Goal: Task Accomplishment & Management: Complete application form

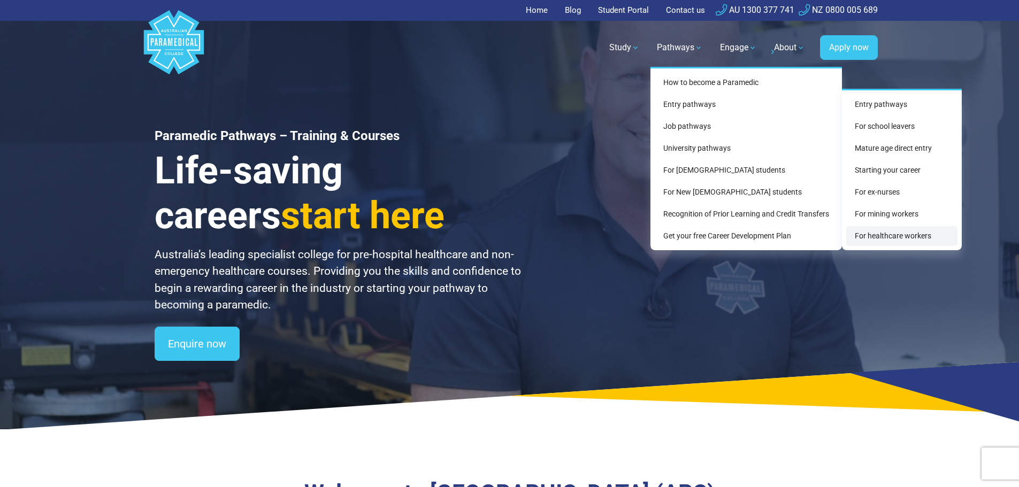
click at [898, 234] on link "For healthcare workers" at bounding box center [901, 236] width 111 height 20
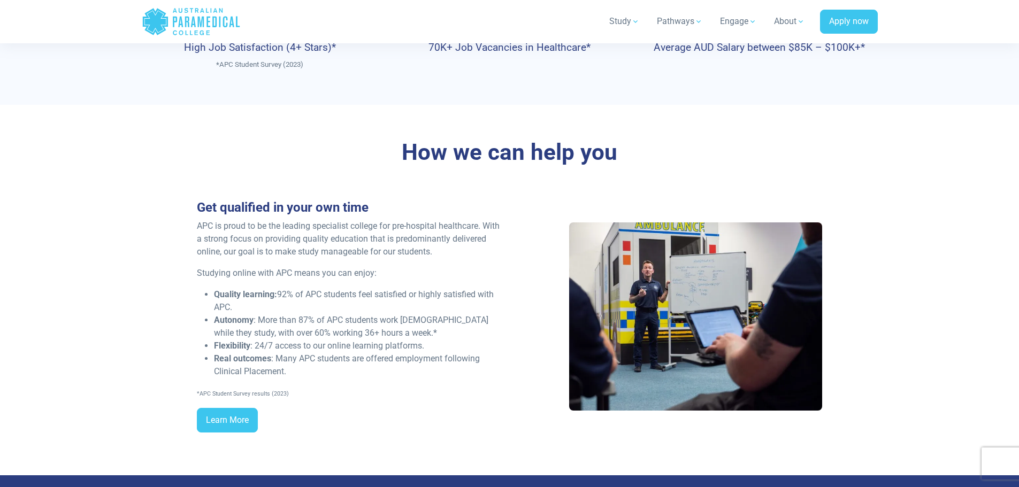
scroll to position [695, 0]
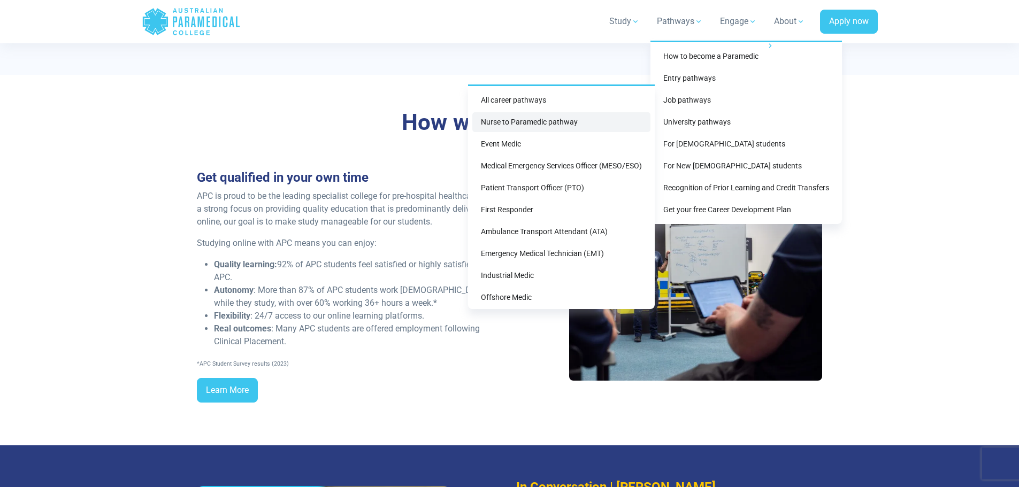
click at [553, 119] on link "Nurse to Paramedic pathway" at bounding box center [561, 122] width 178 height 20
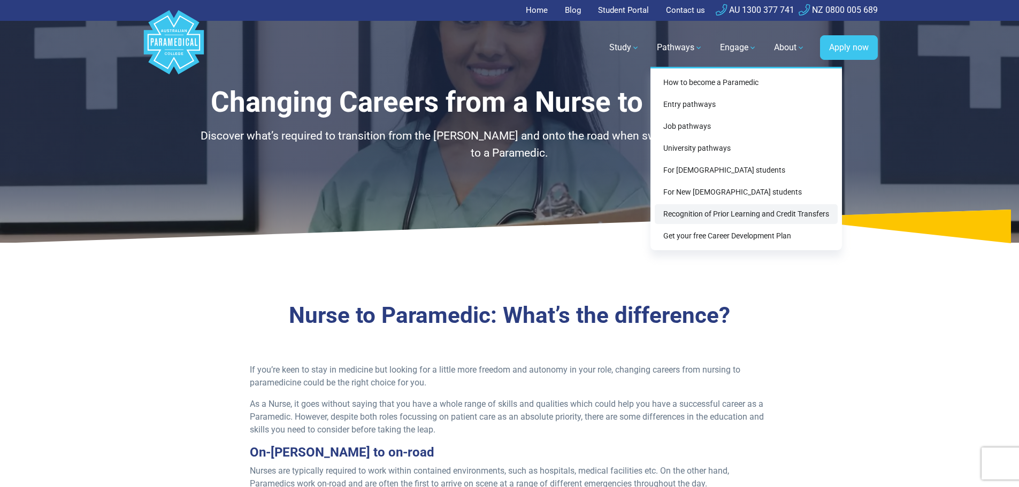
click at [716, 212] on link "Recognition of Prior Learning and Credit Transfers" at bounding box center [746, 214] width 183 height 20
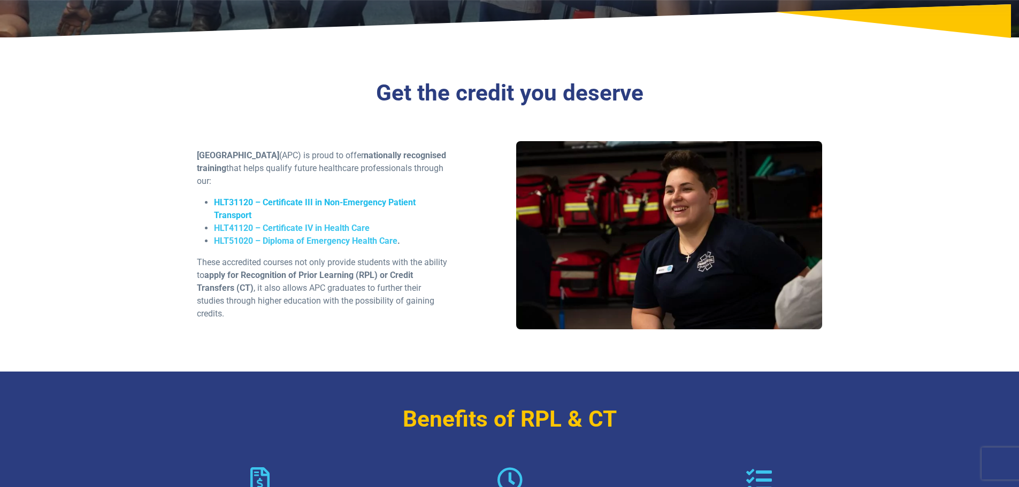
scroll to position [267, 0]
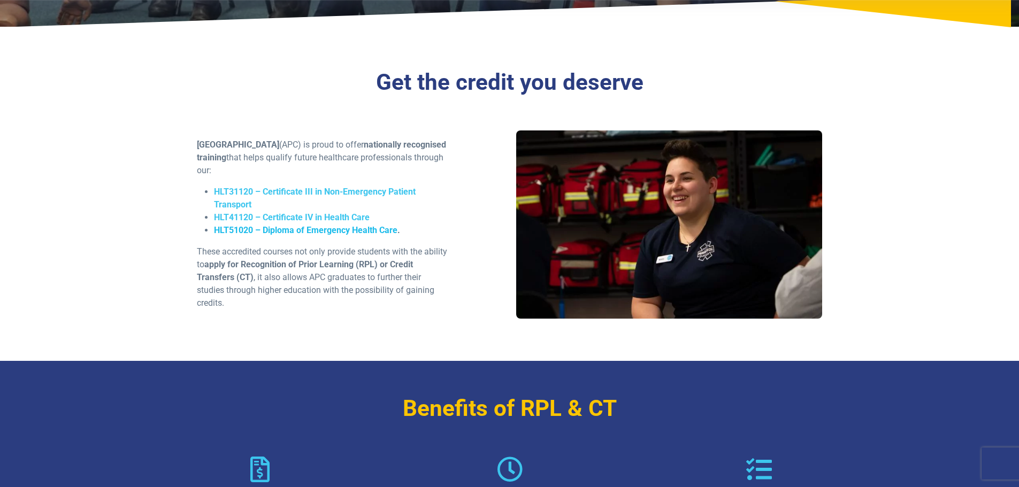
click at [289, 232] on span "HLT51020 – Diploma of Emergency Health Care" at bounding box center [305, 230] width 183 height 10
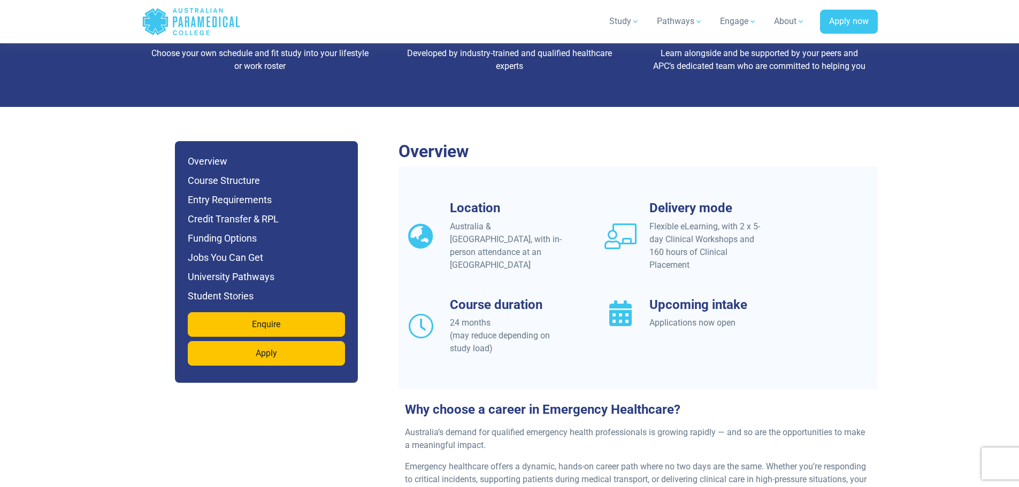
scroll to position [963, 0]
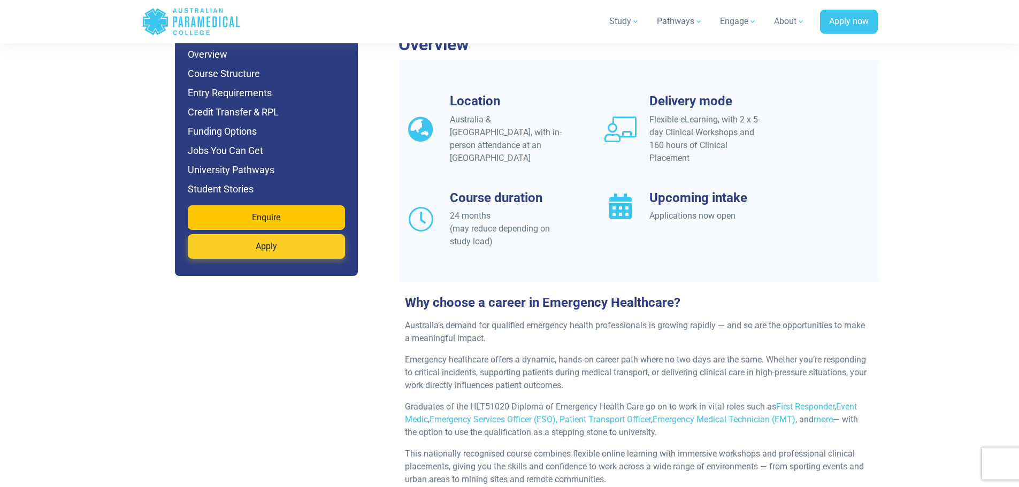
click at [313, 234] on link "Apply" at bounding box center [266, 246] width 157 height 25
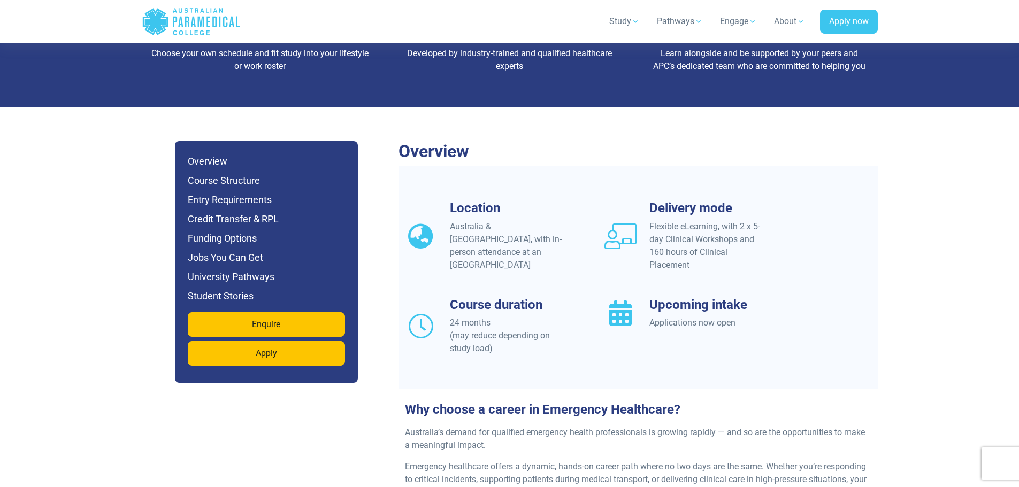
click at [260, 212] on h6 "Credit Transfer & RPL" at bounding box center [266, 219] width 157 height 15
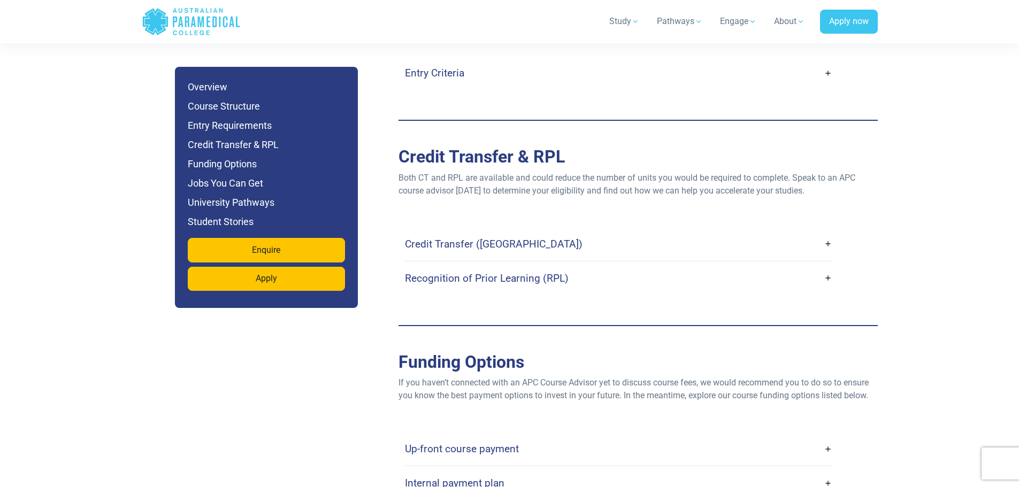
scroll to position [3092, 0]
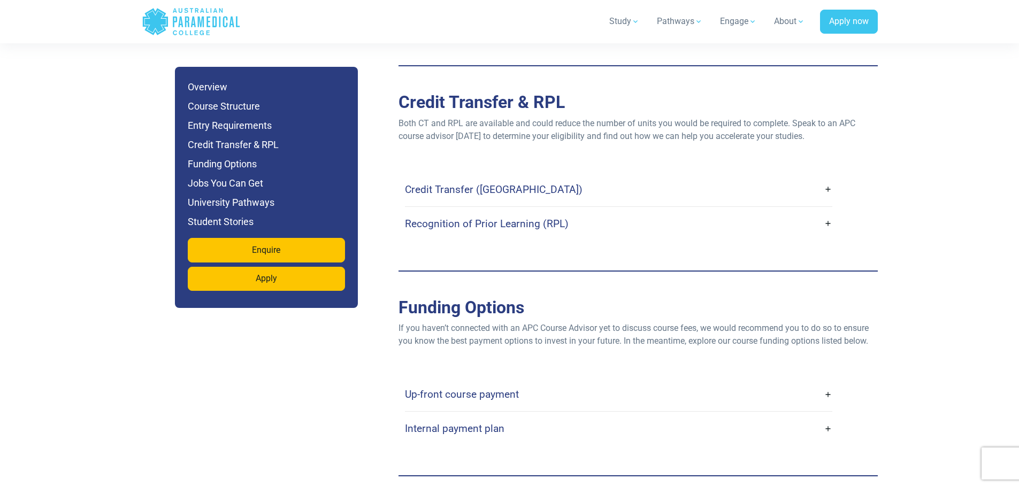
click at [537, 177] on link "Credit Transfer ([GEOGRAPHIC_DATA])" at bounding box center [618, 189] width 427 height 25
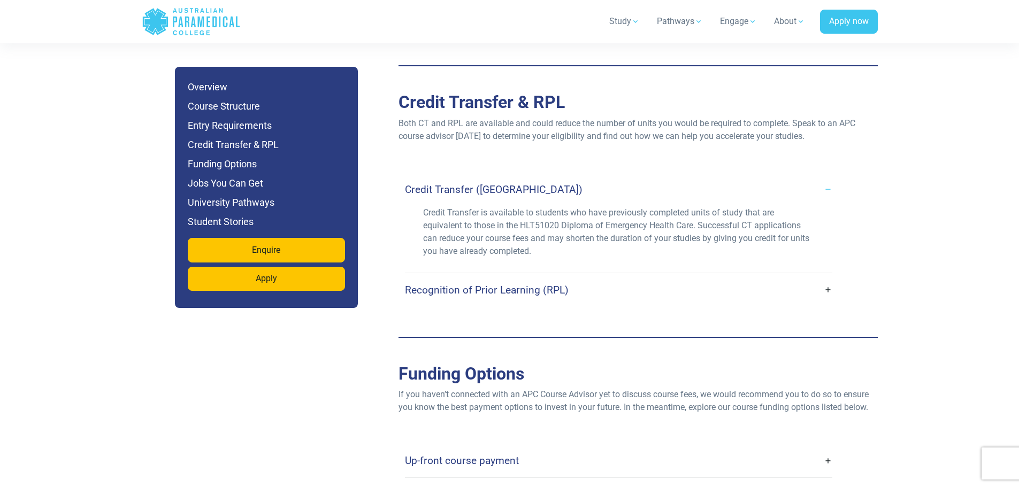
click at [608, 273] on div "Recognition of Prior Learning (RPL)" at bounding box center [618, 290] width 427 height 34
click at [612, 278] on link "Recognition of Prior Learning (RPL)" at bounding box center [618, 290] width 427 height 25
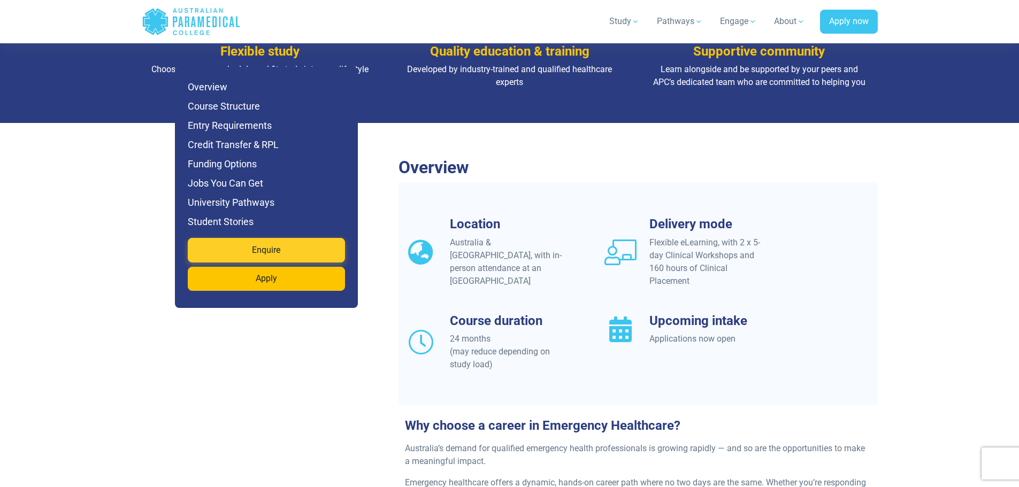
scroll to position [1016, 0]
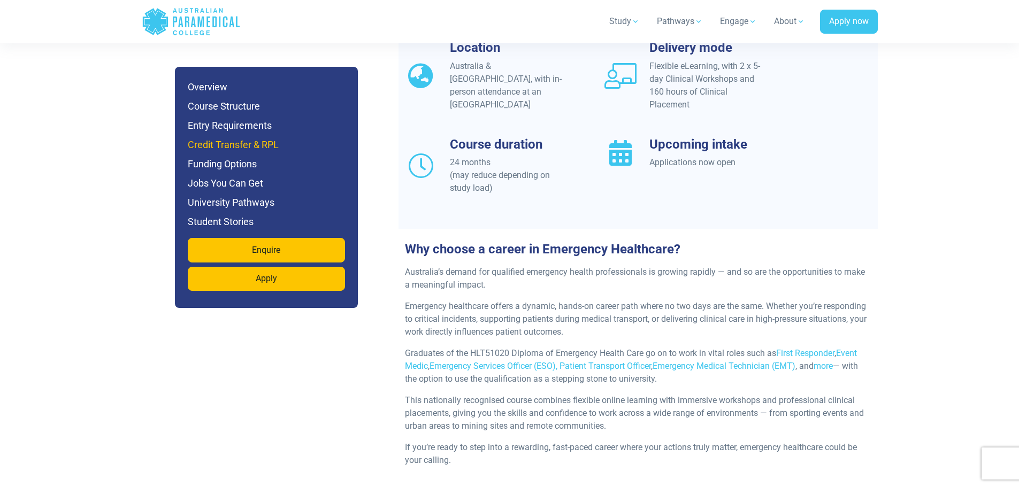
click at [249, 144] on h6 "Credit Transfer & RPL" at bounding box center [266, 144] width 157 height 15
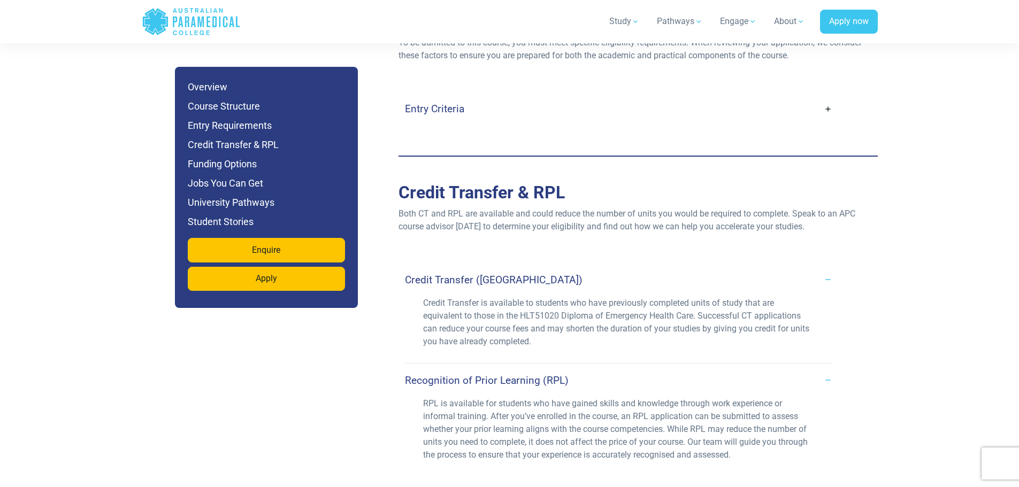
scroll to position [3092, 0]
